Goal: Navigation & Orientation: Find specific page/section

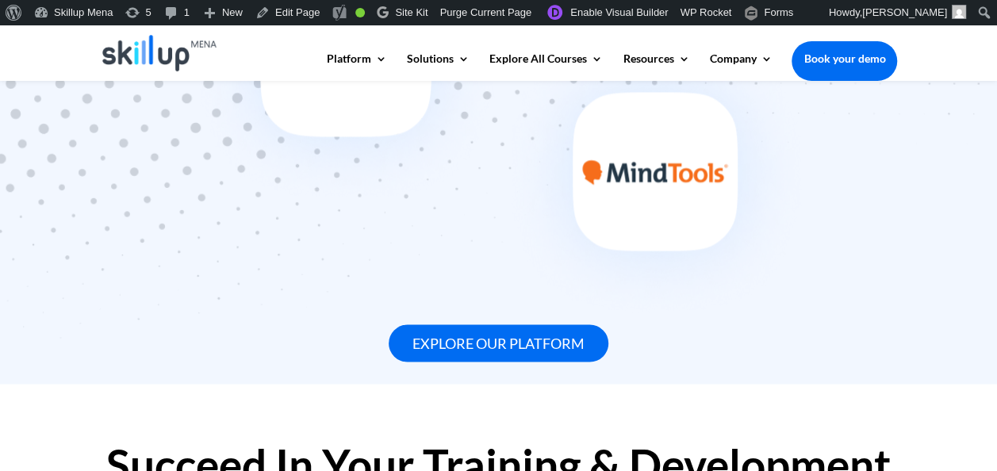
scroll to position [1258, 0]
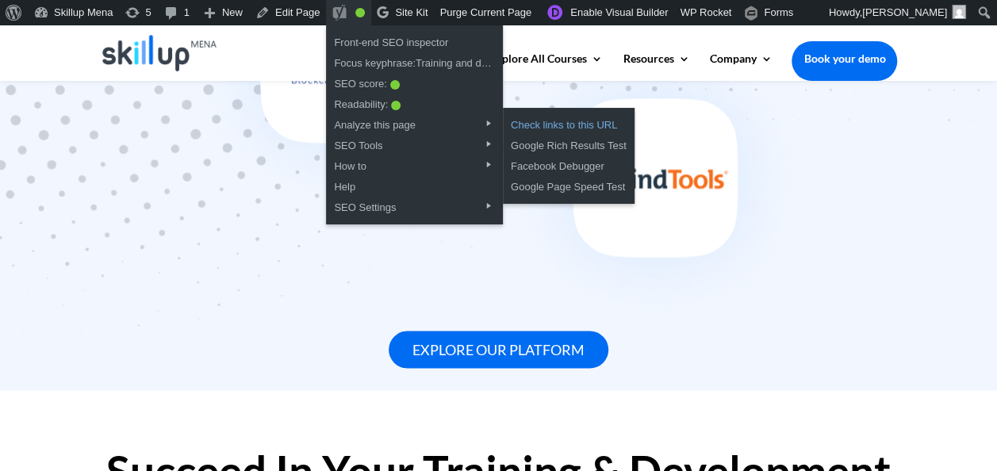
click at [581, 128] on link "Check links to this URL" at bounding box center [569, 123] width 132 height 21
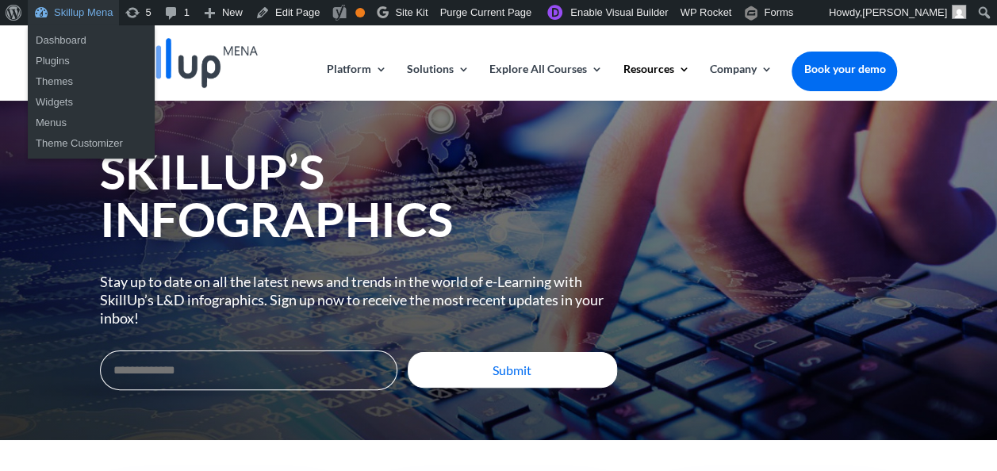
click at [71, 10] on link "Skillup Mena" at bounding box center [73, 12] width 91 height 25
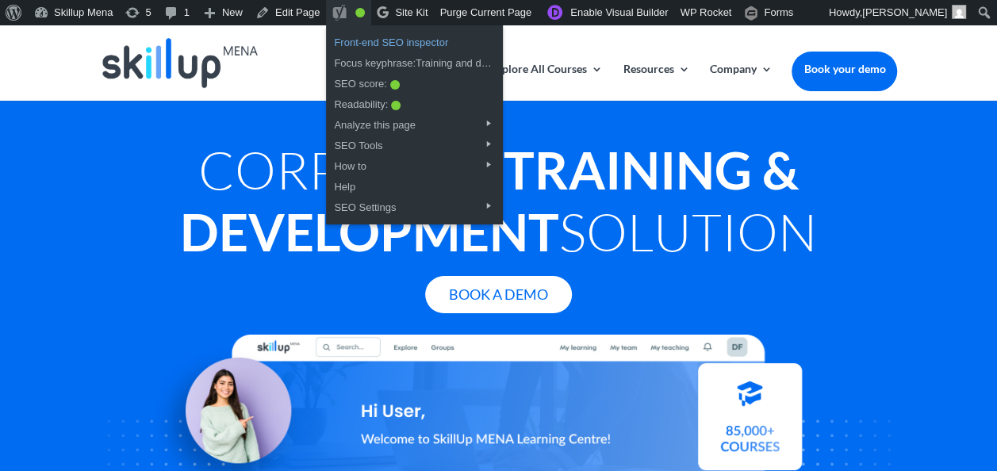
click at [369, 44] on link "Front-end SEO inspector" at bounding box center [414, 40] width 177 height 21
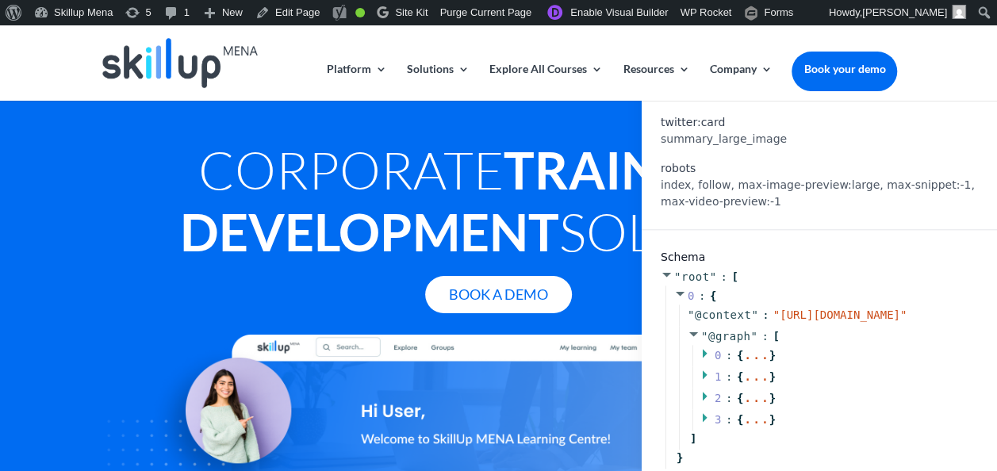
scroll to position [754, 0]
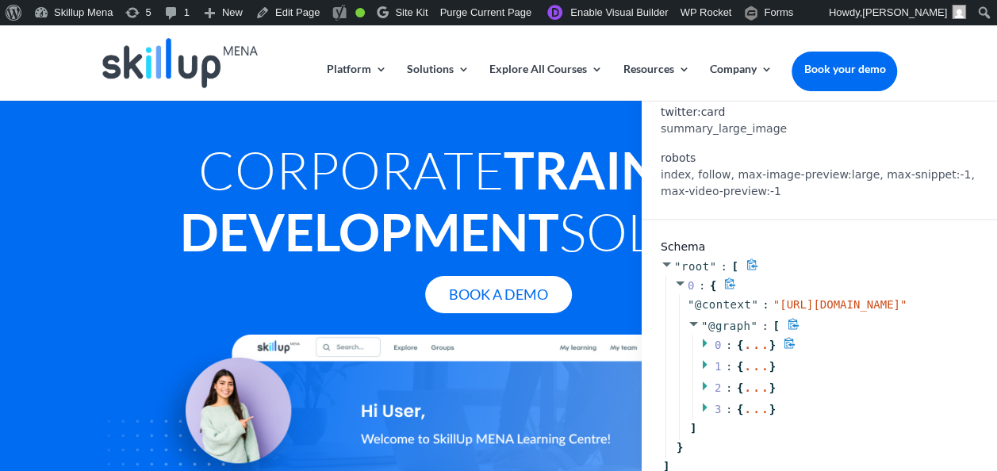
click at [703, 339] on icon at bounding box center [705, 343] width 5 height 9
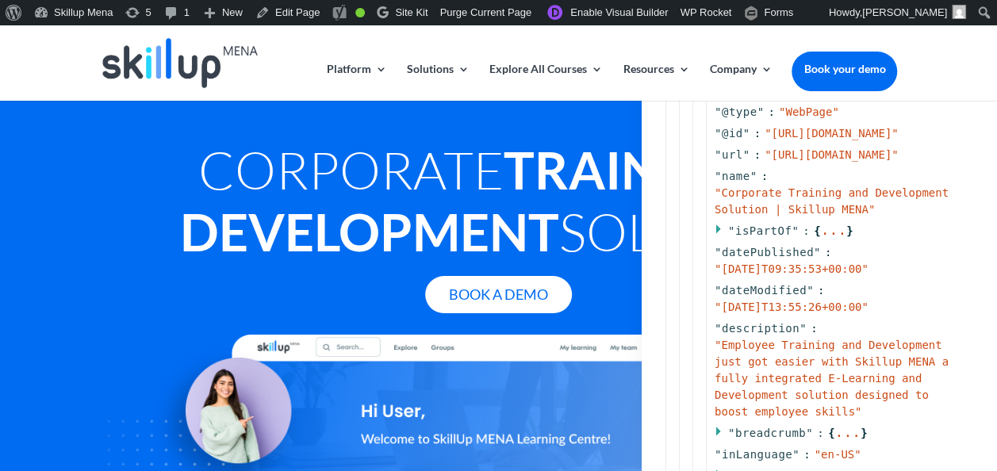
scroll to position [1157, 0]
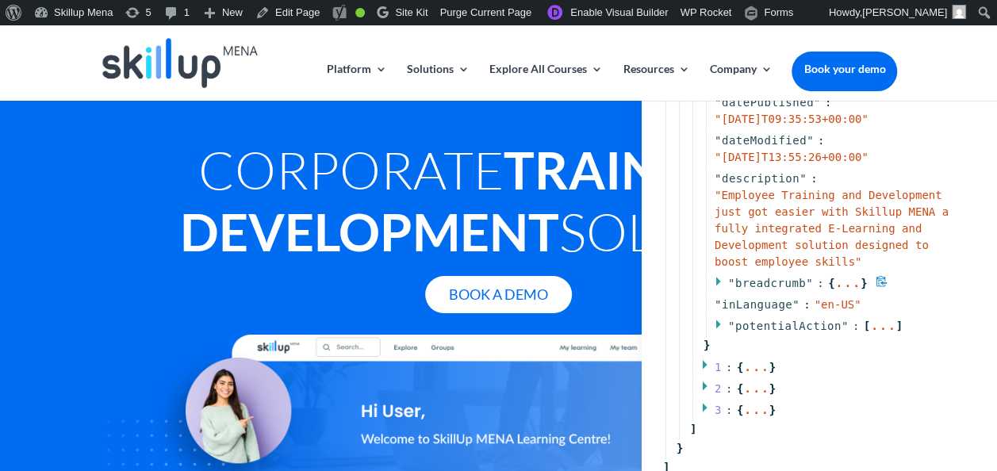
click at [716, 277] on span at bounding box center [721, 283] width 13 height 13
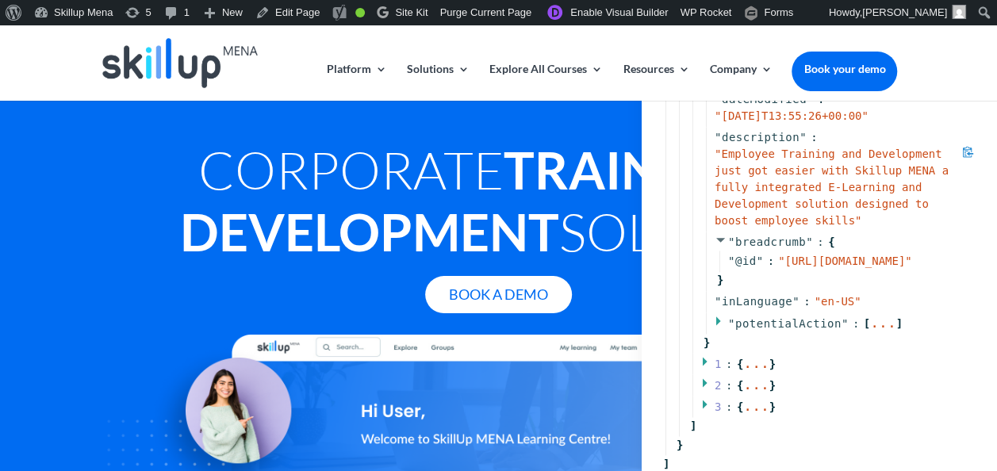
scroll to position [1228, 0]
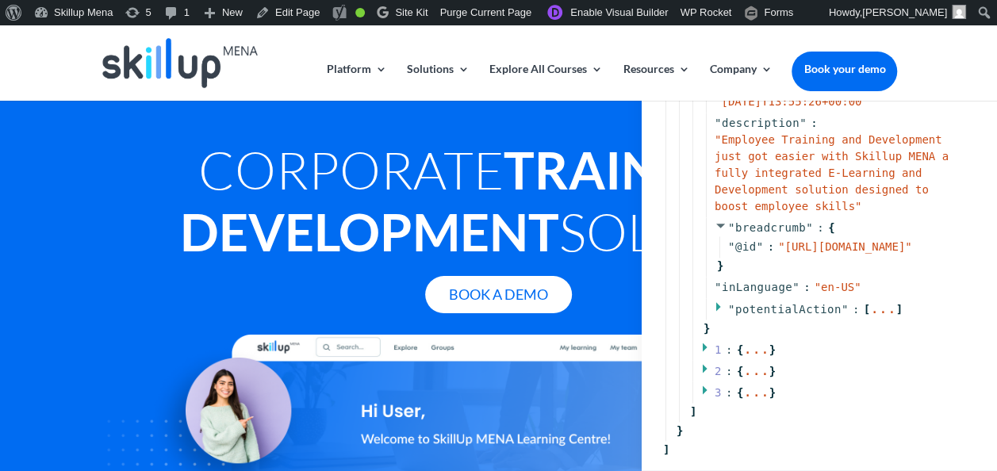
click at [407, 197] on h1 "Corporate Training & Development Solution" at bounding box center [499, 205] width 798 height 132
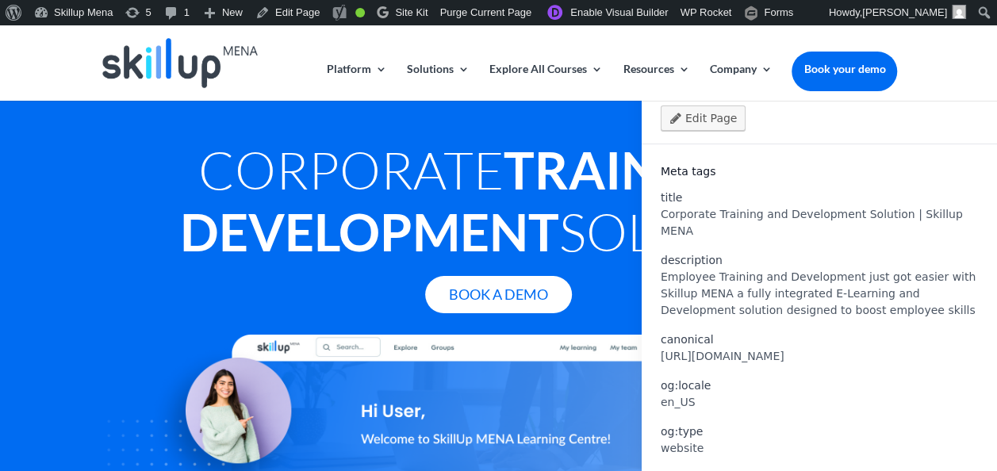
scroll to position [0, 0]
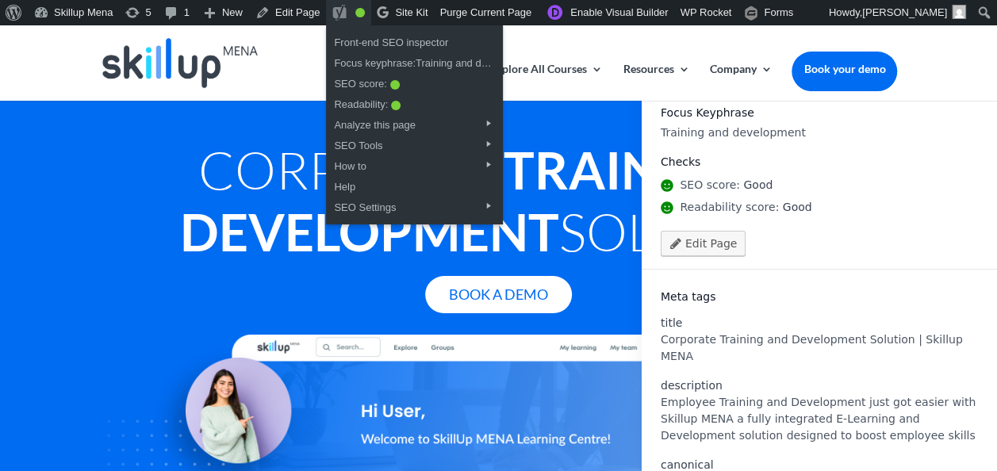
click at [342, 3] on div "SEO" at bounding box center [342, 12] width 21 height 24
